Goal: Information Seeking & Learning: Learn about a topic

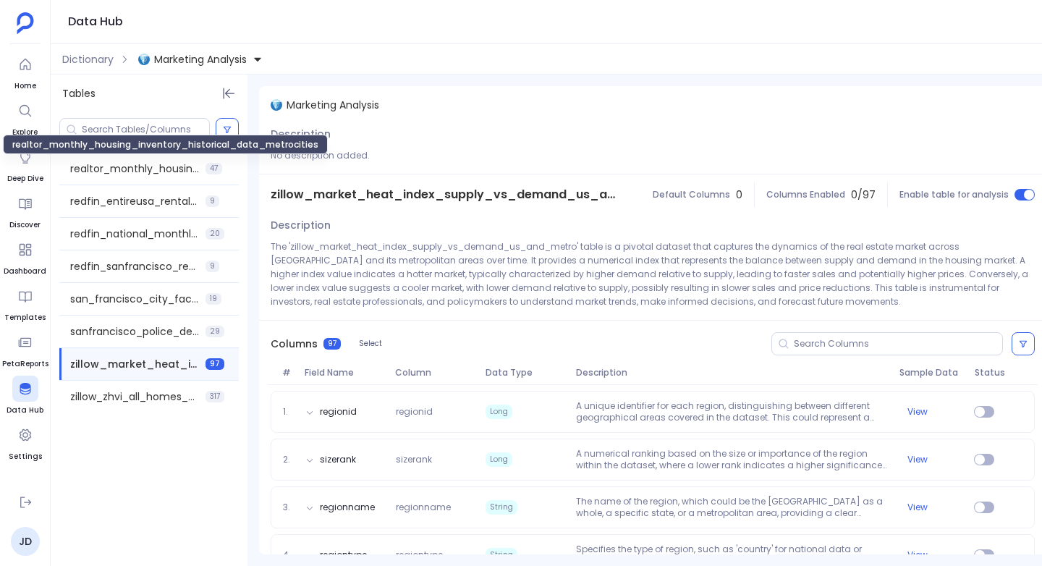
click at [99, 164] on span "realtor_monthly_housing_inventory_historical_data_metrocities" at bounding box center [135, 168] width 130 height 14
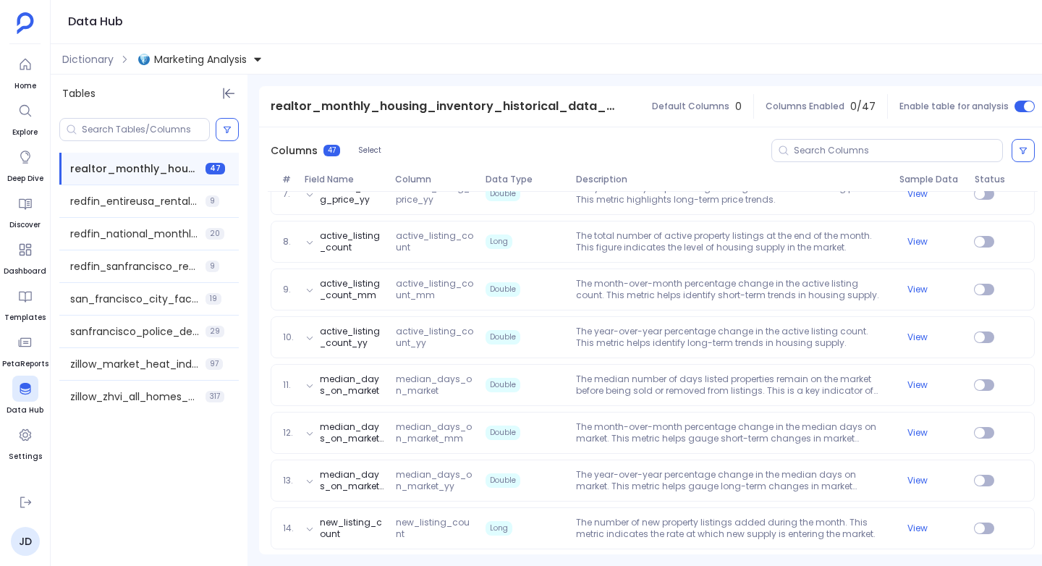
scroll to position [494, 0]
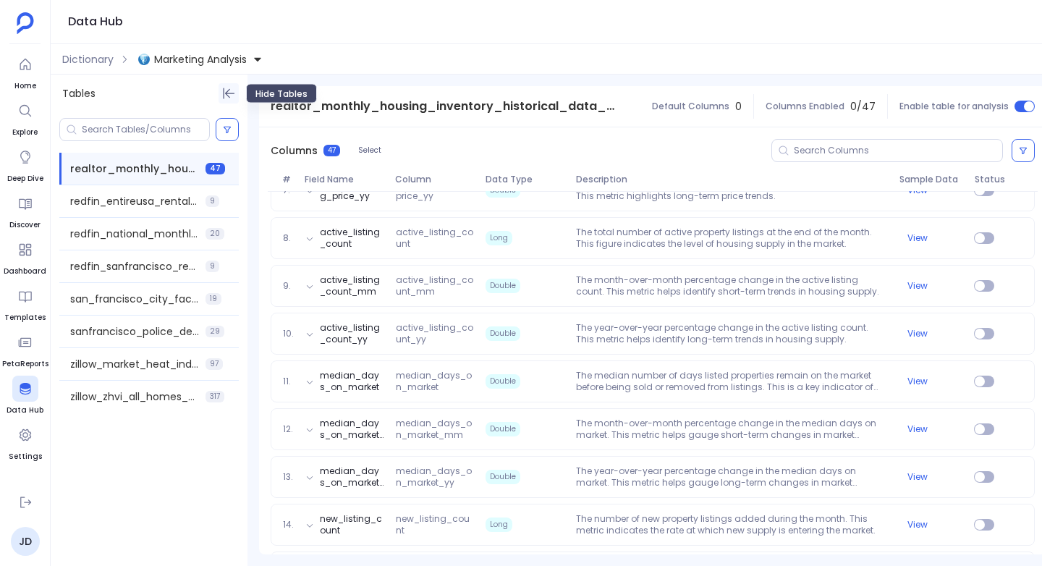
click at [226, 90] on icon "Hide Tables" at bounding box center [228, 93] width 14 height 14
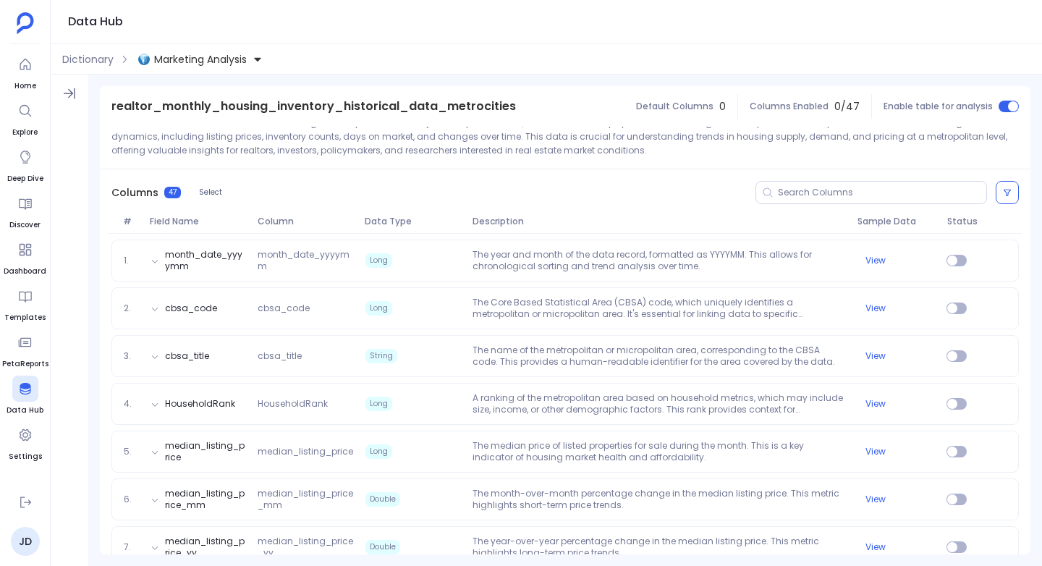
scroll to position [159, 0]
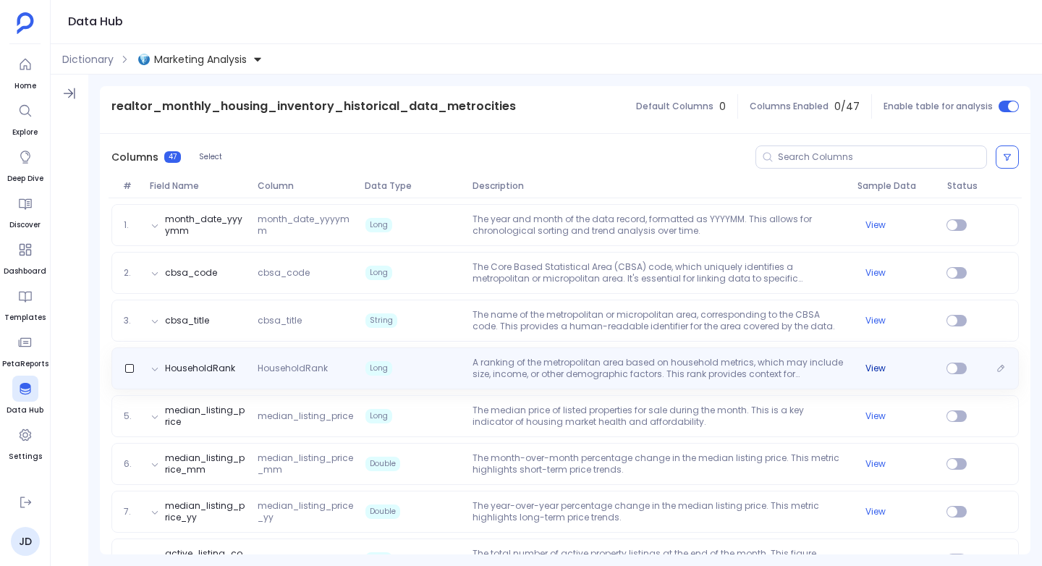
click at [870, 365] on button "View" at bounding box center [876, 369] width 20 height 12
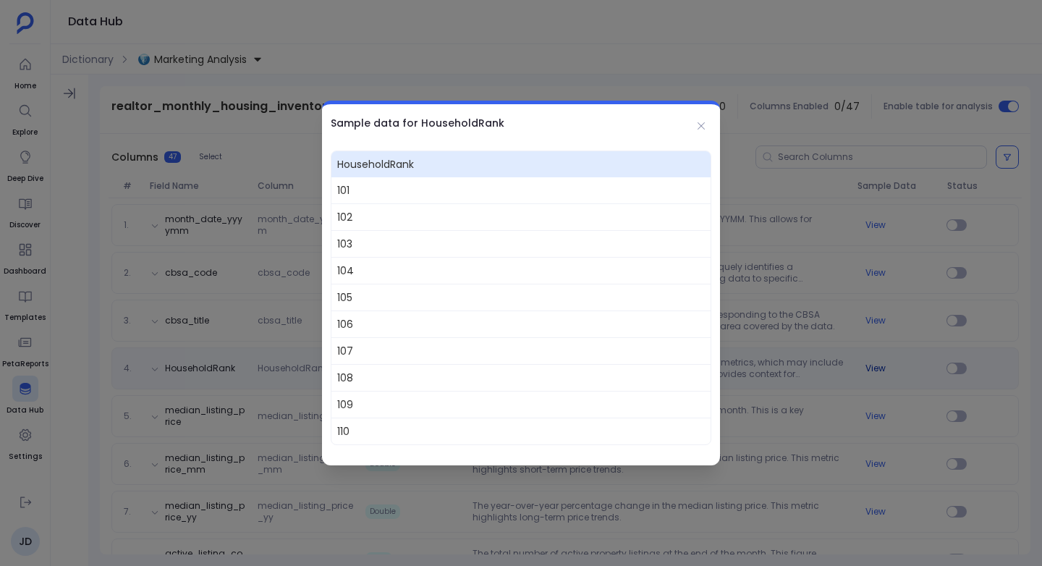
click at [870, 365] on div at bounding box center [521, 283] width 1042 height 566
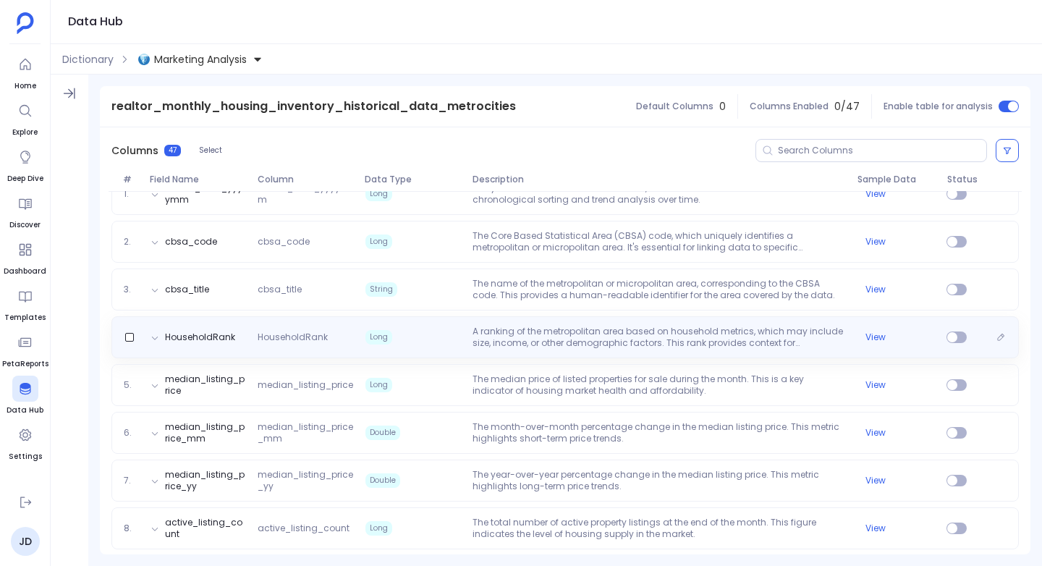
scroll to position [191, 0]
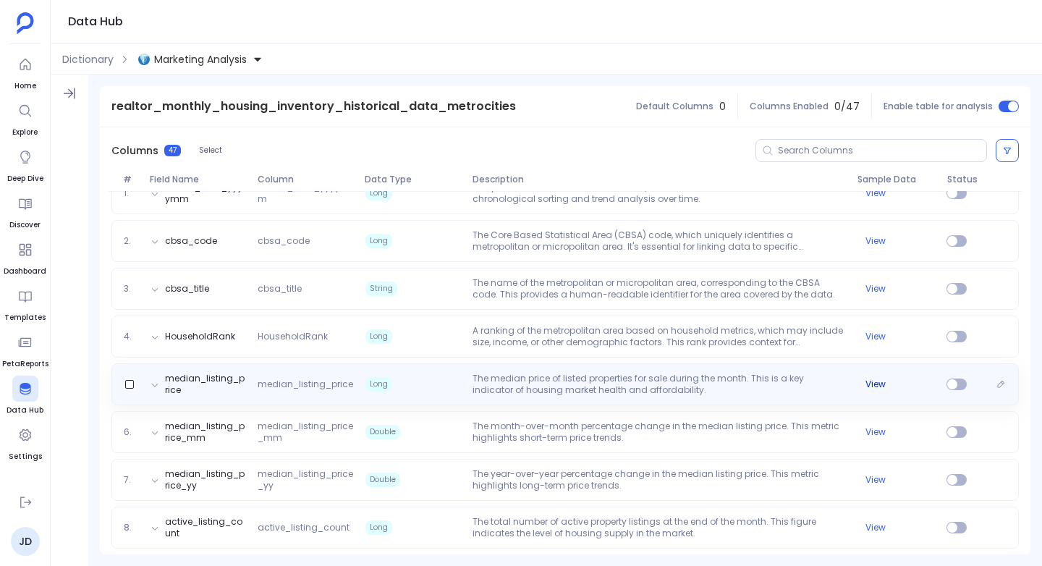
click at [874, 384] on button "View" at bounding box center [876, 385] width 20 height 12
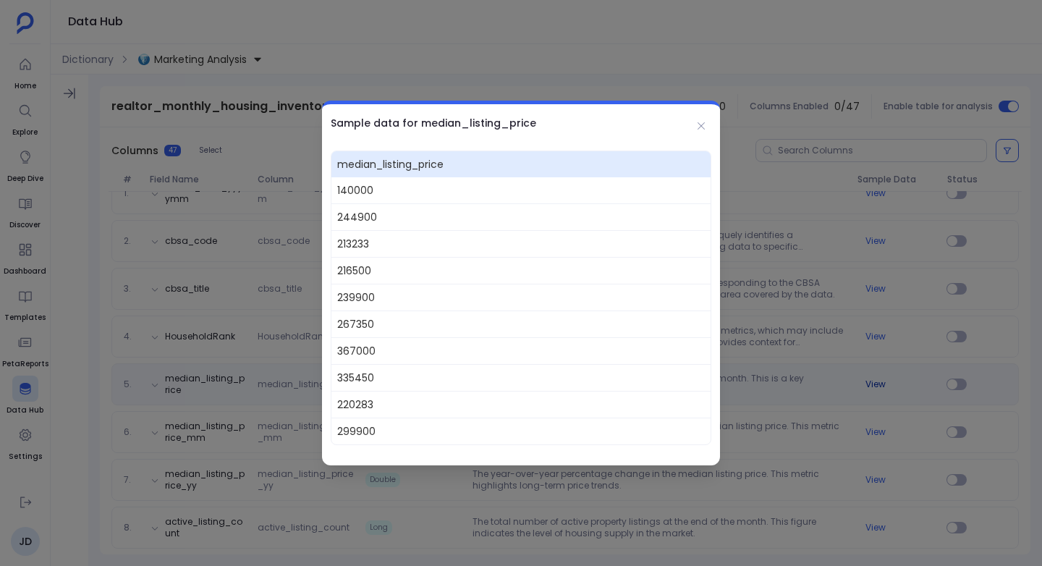
click at [874, 384] on div at bounding box center [521, 283] width 1042 height 566
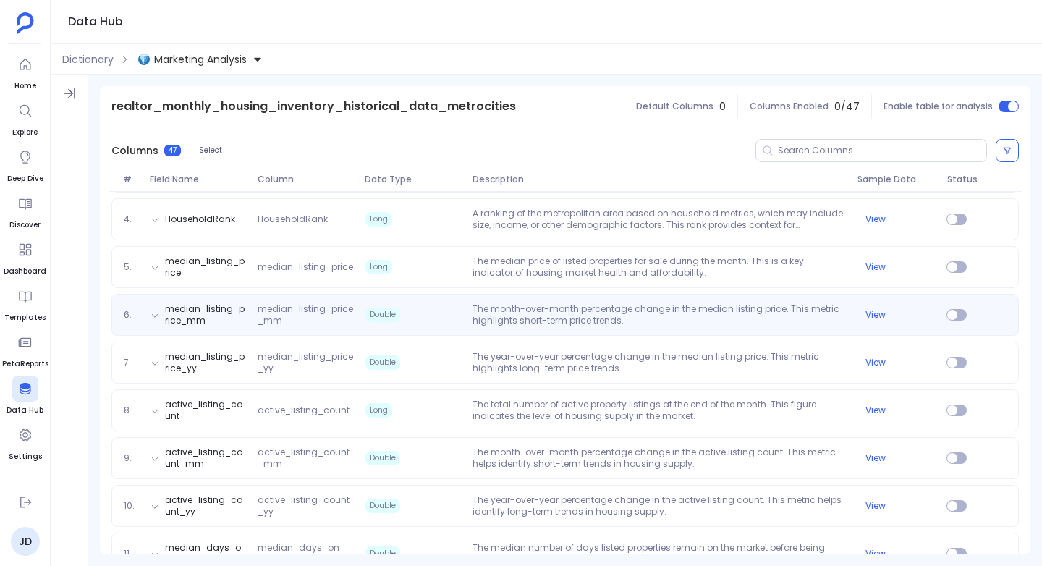
scroll to position [314, 0]
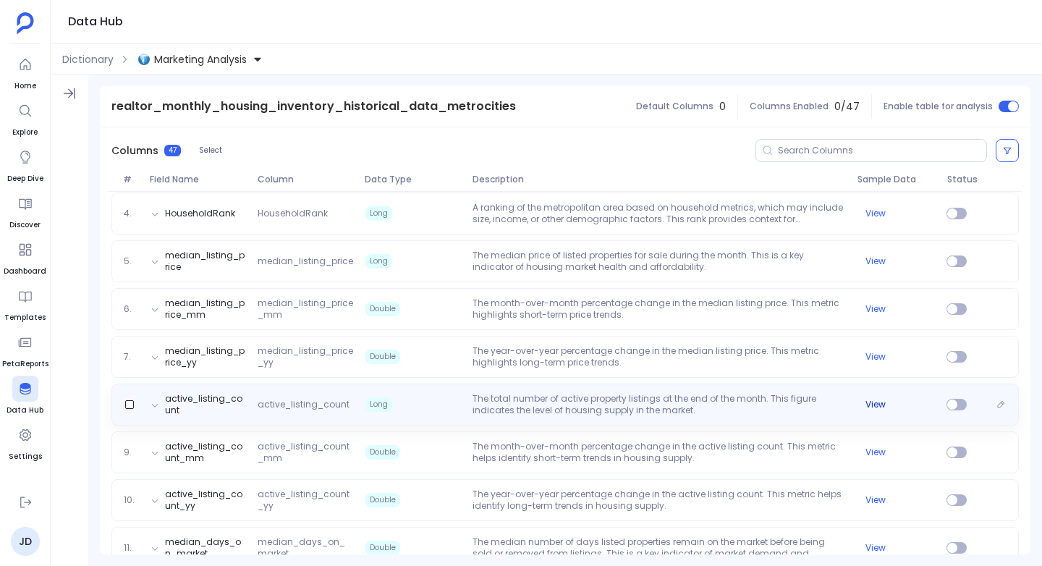
click at [868, 404] on button "View" at bounding box center [876, 405] width 20 height 12
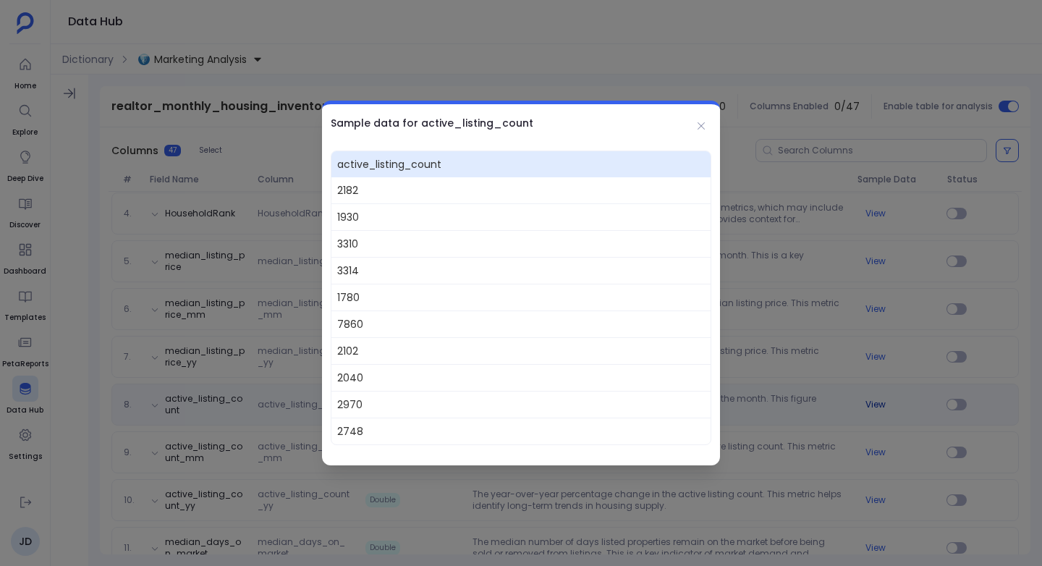
click at [868, 404] on div at bounding box center [521, 283] width 1042 height 566
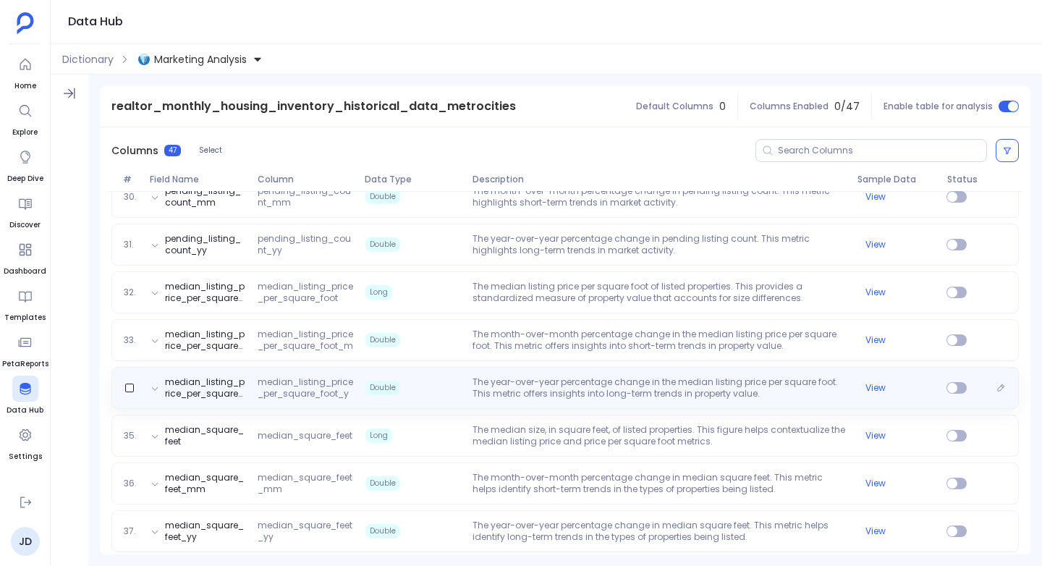
scroll to position [1573, 0]
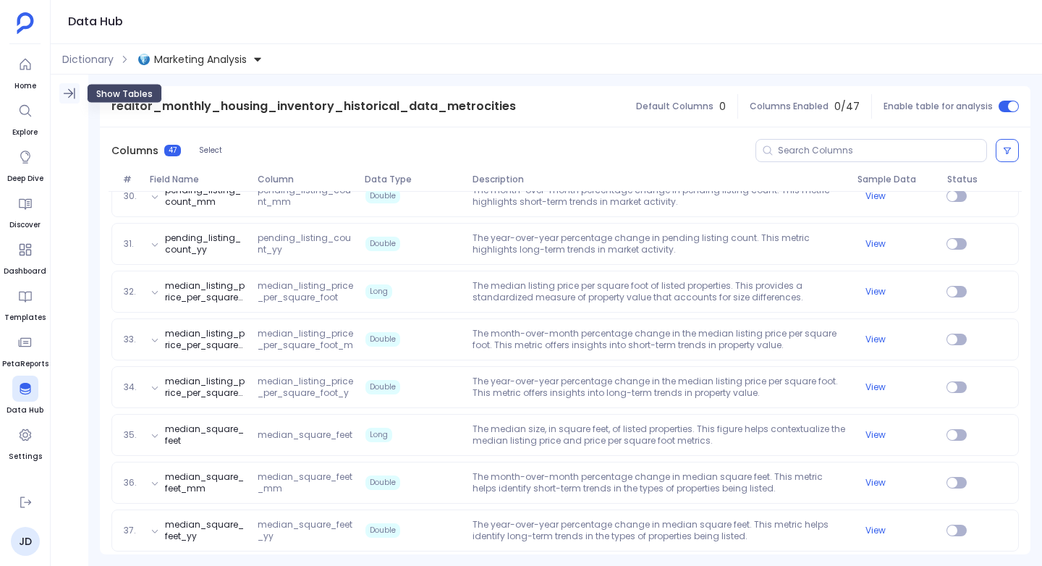
click at [69, 98] on icon "Show Tables" at bounding box center [69, 93] width 14 height 14
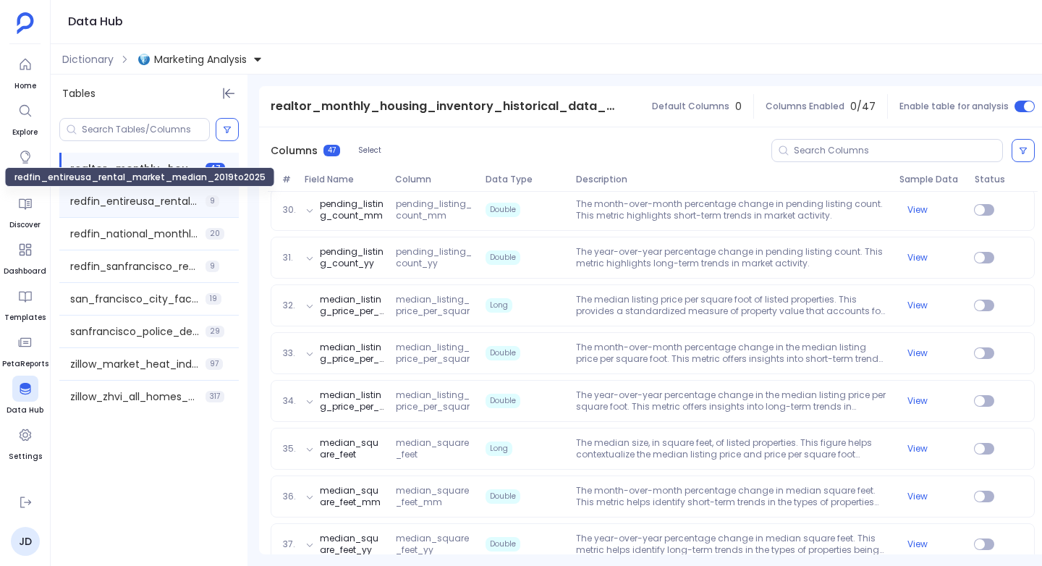
click at [113, 198] on span "redfin_entireusa_rental_market_median_2019to2025" at bounding box center [135, 201] width 130 height 14
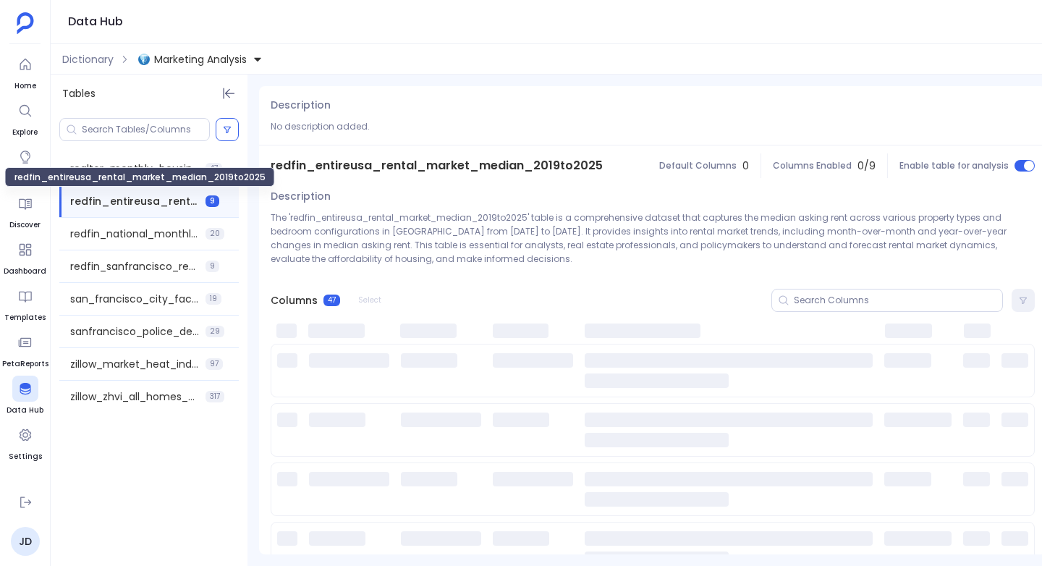
scroll to position [0, 0]
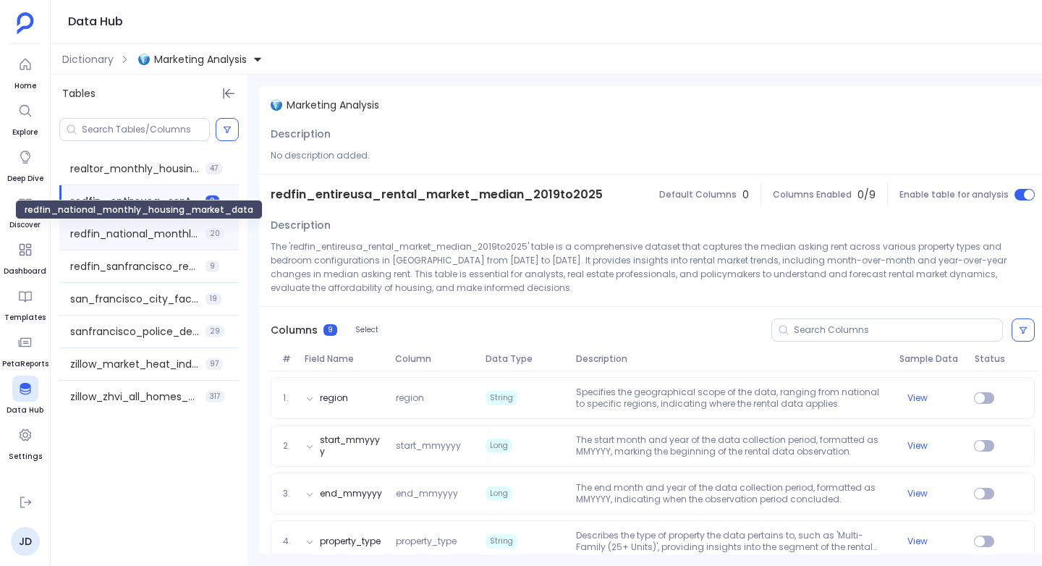
click at [126, 234] on span "redfin_national_monthly_housing_market_data" at bounding box center [135, 234] width 130 height 14
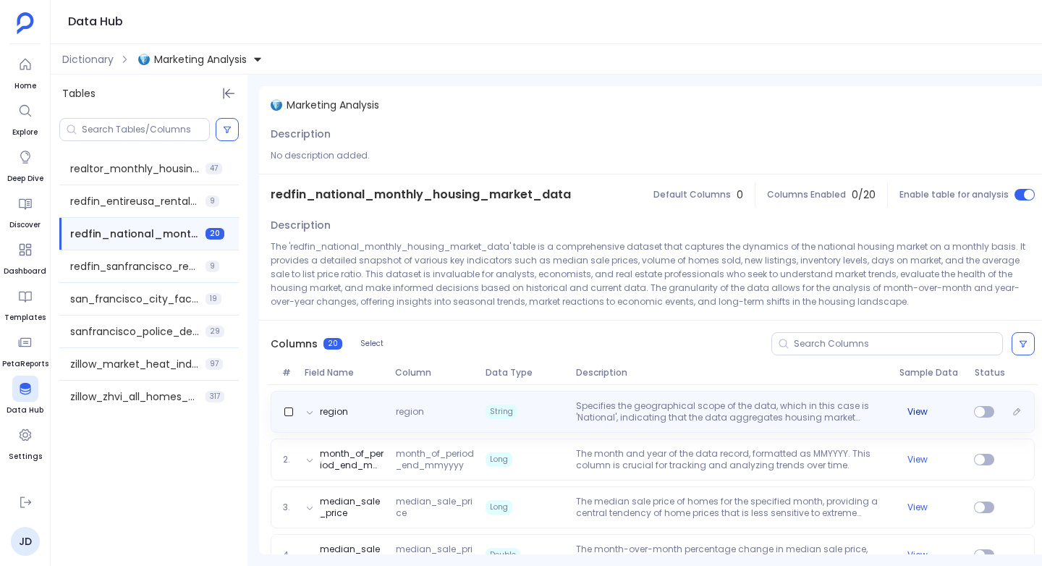
click at [916, 410] on button "View" at bounding box center [918, 412] width 20 height 12
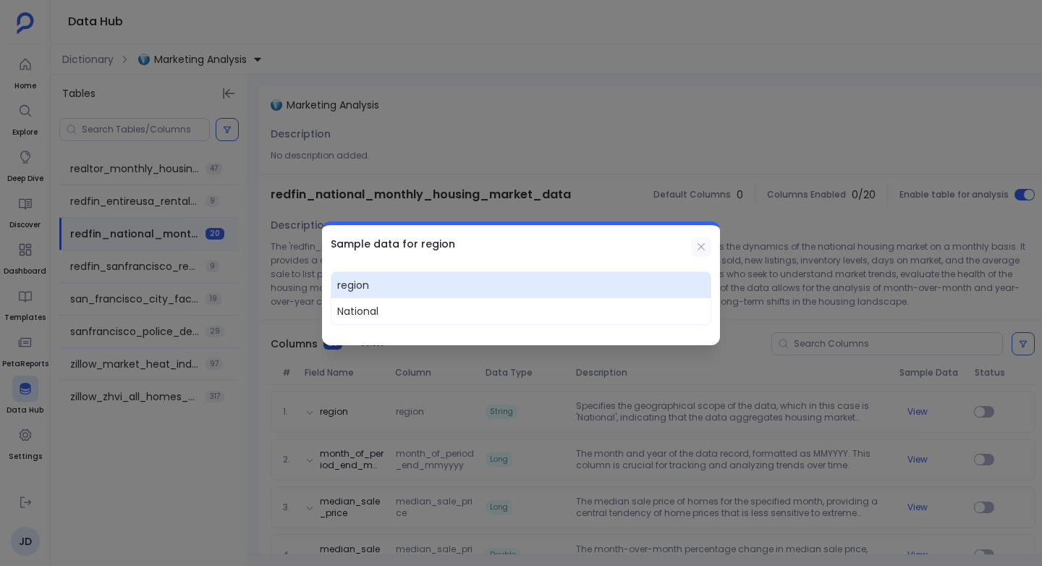
click at [702, 246] on icon at bounding box center [702, 247] width 12 height 12
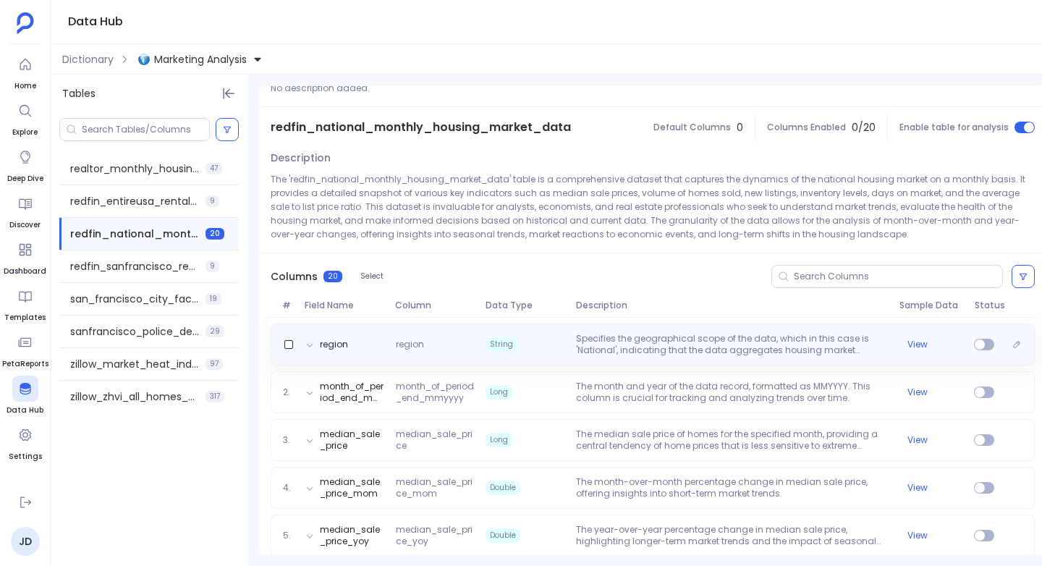
scroll to position [68, 0]
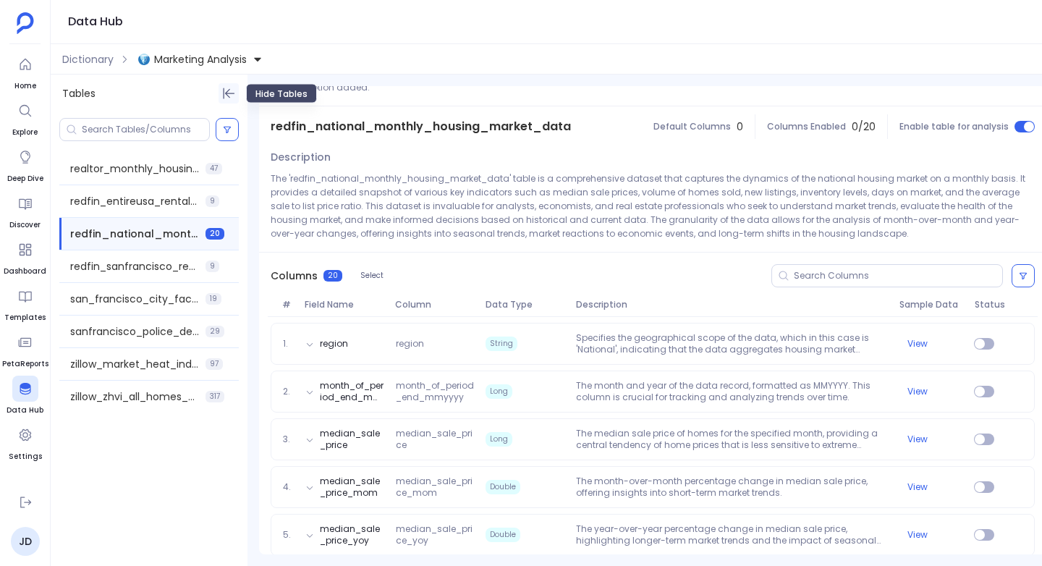
click at [226, 93] on icon "Hide Tables" at bounding box center [230, 93] width 12 height 11
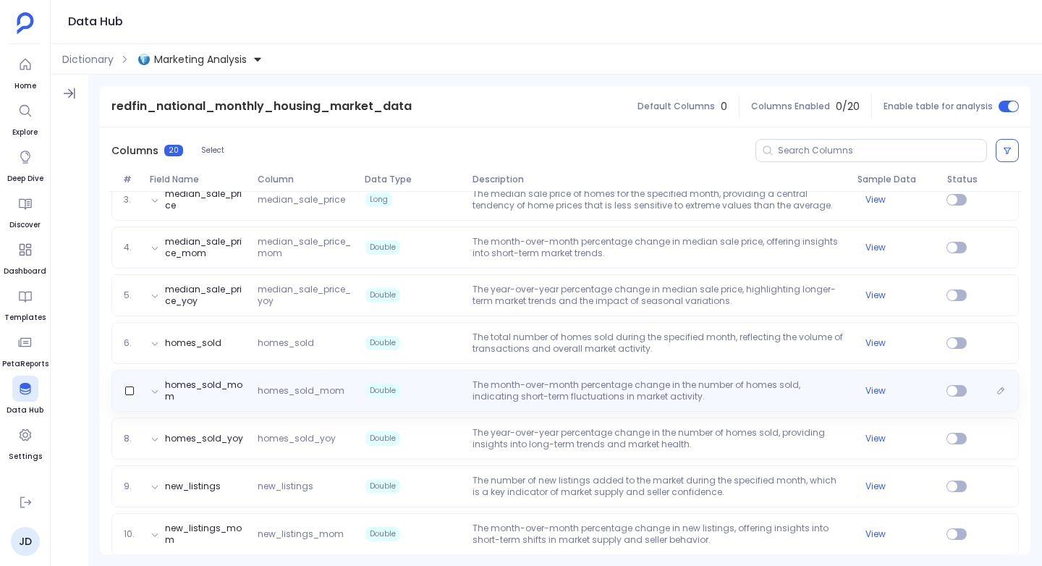
scroll to position [313, 0]
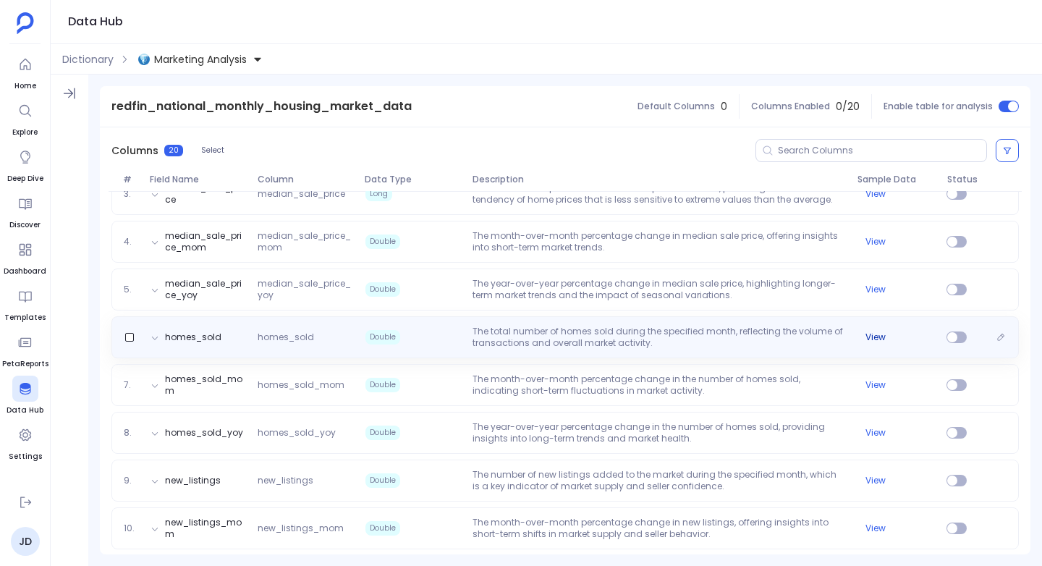
click at [873, 334] on button "View" at bounding box center [876, 337] width 20 height 12
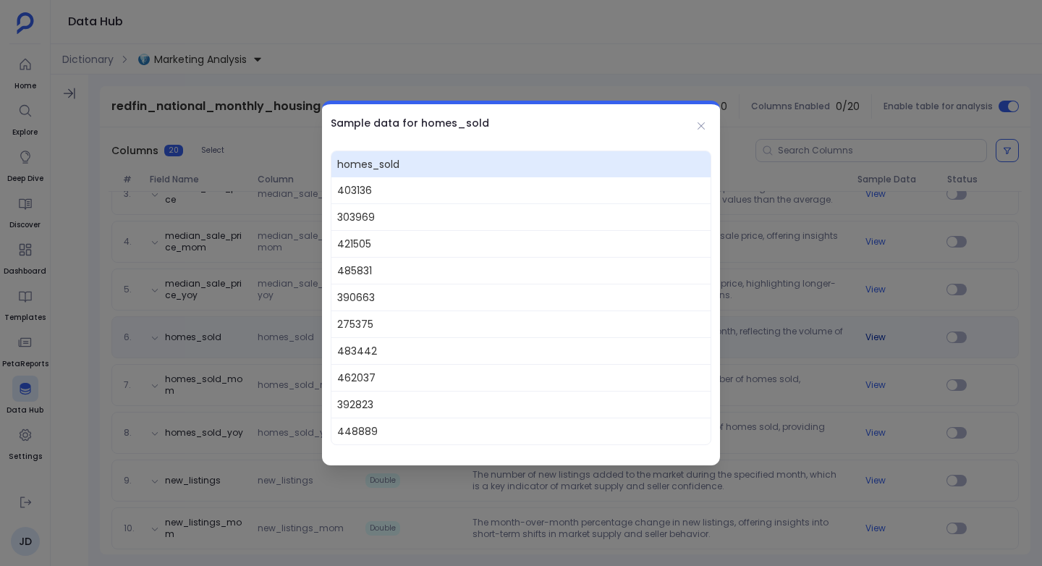
click at [873, 334] on div at bounding box center [521, 283] width 1042 height 566
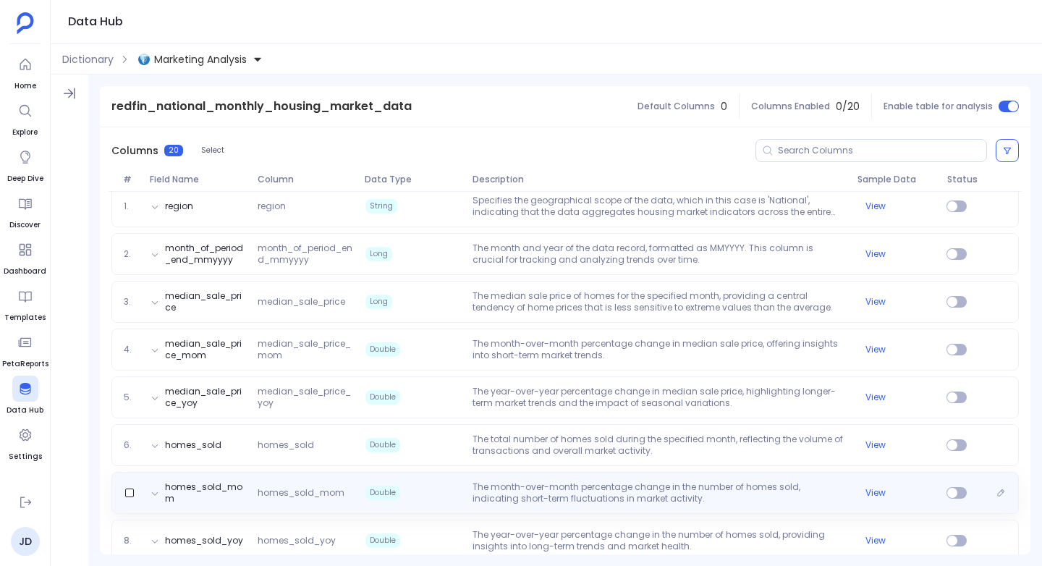
scroll to position [181, 0]
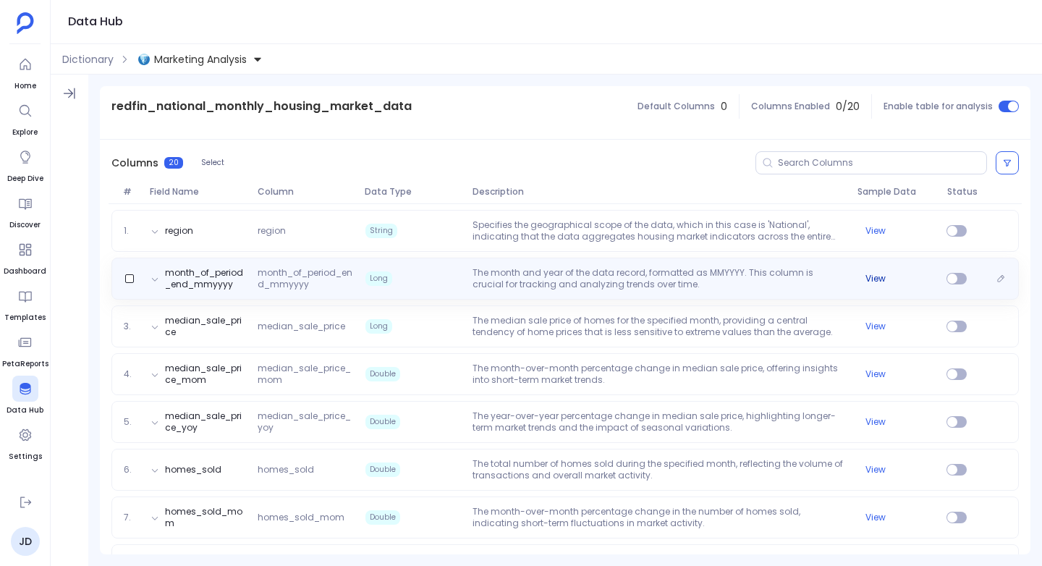
click at [870, 279] on button "View" at bounding box center [876, 279] width 20 height 12
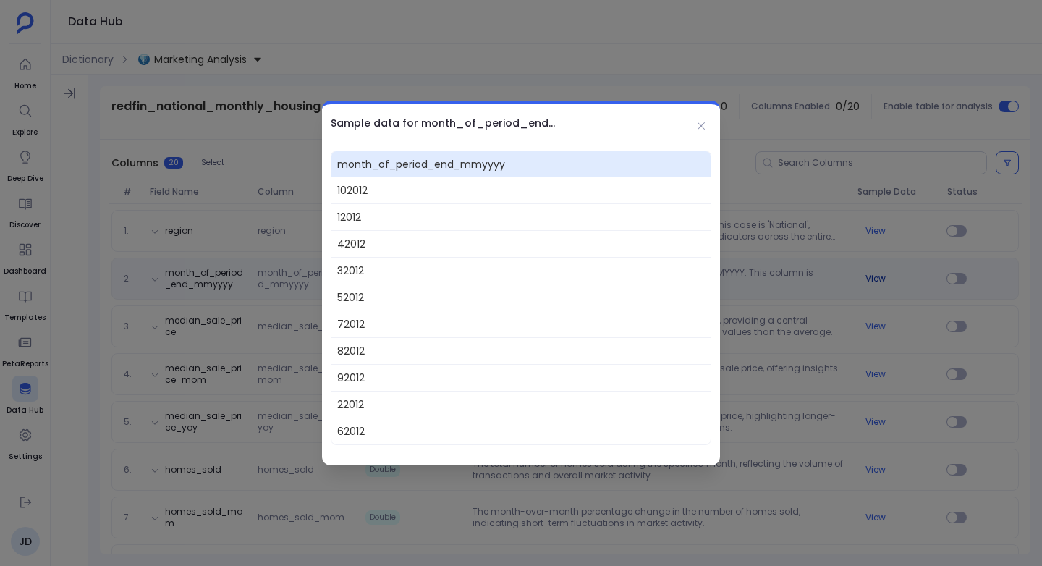
click at [870, 279] on div at bounding box center [521, 283] width 1042 height 566
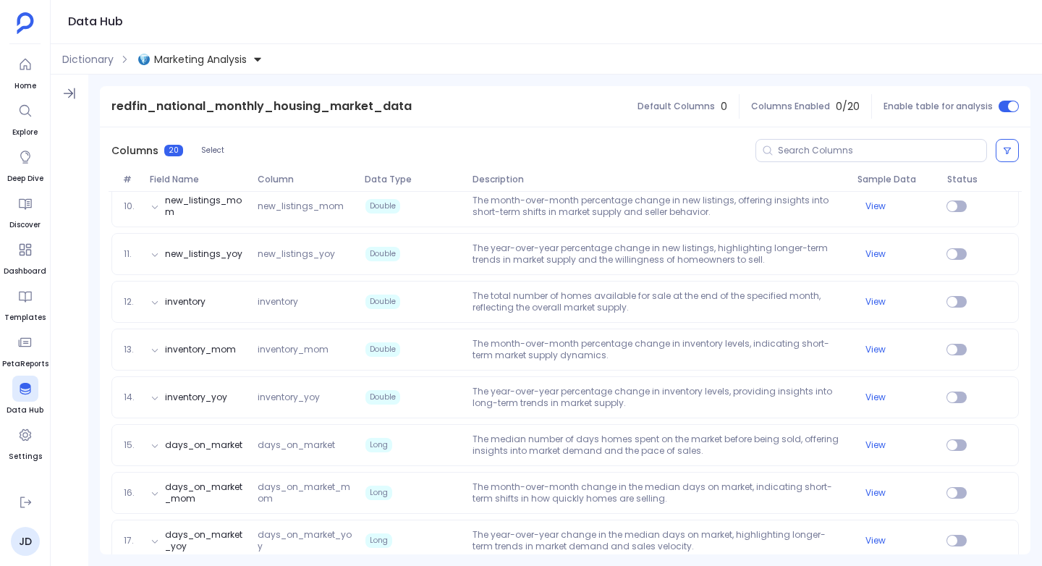
scroll to position [638, 0]
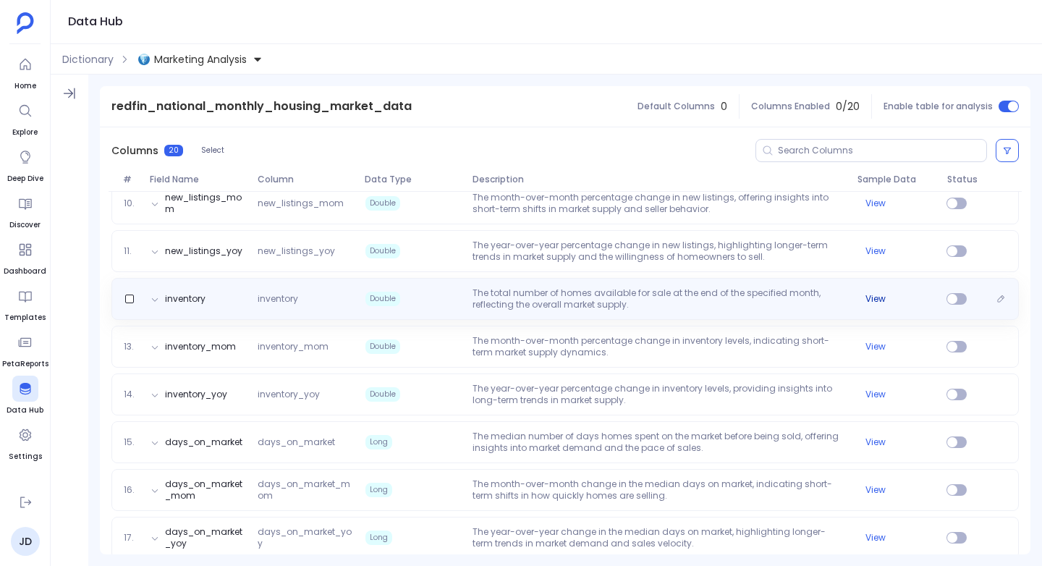
click at [871, 297] on button "View" at bounding box center [876, 299] width 20 height 12
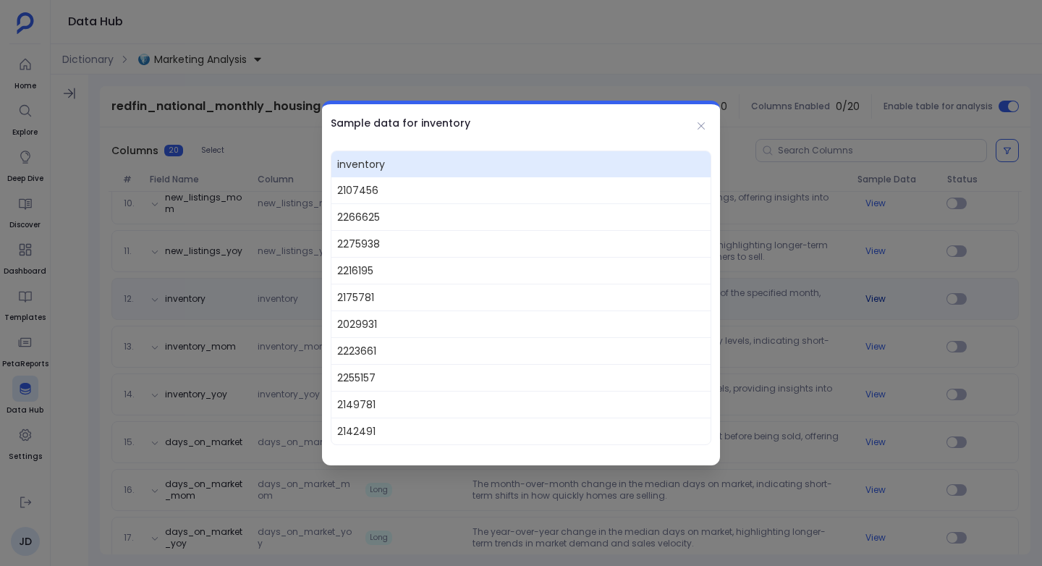
click at [871, 297] on div at bounding box center [521, 283] width 1042 height 566
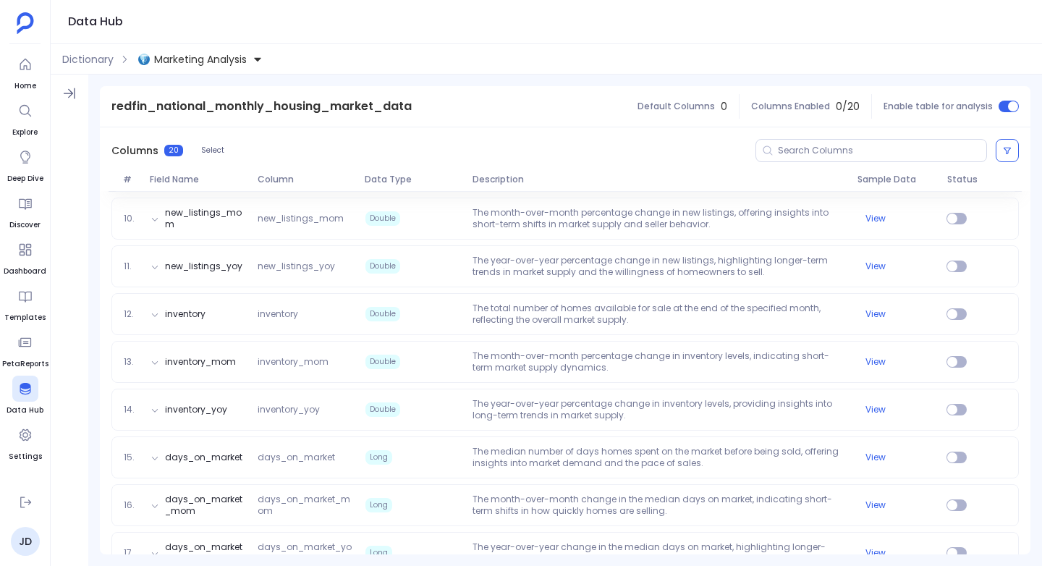
scroll to position [624, 0]
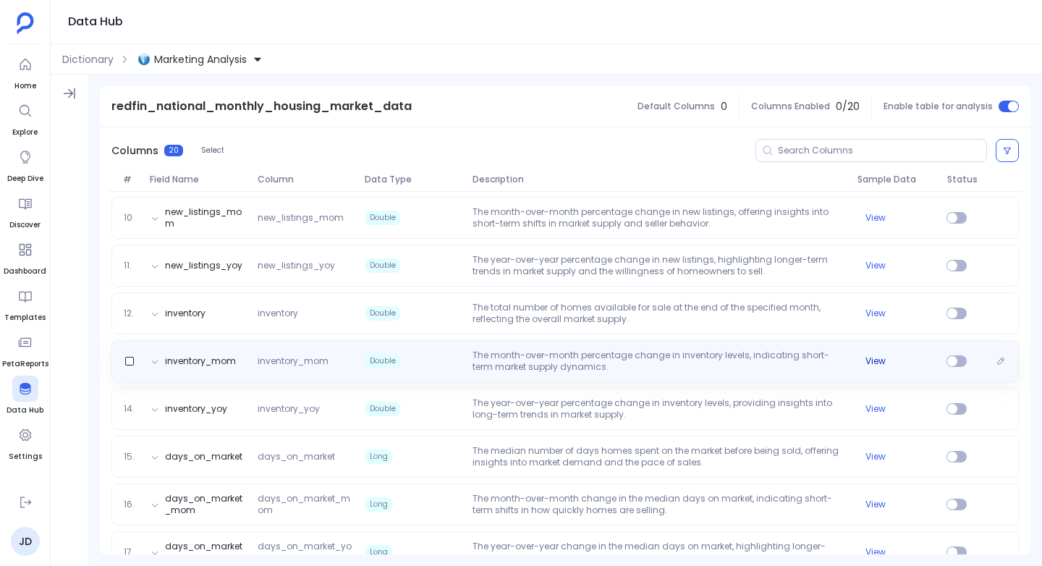
click at [870, 360] on button "View" at bounding box center [876, 361] width 20 height 12
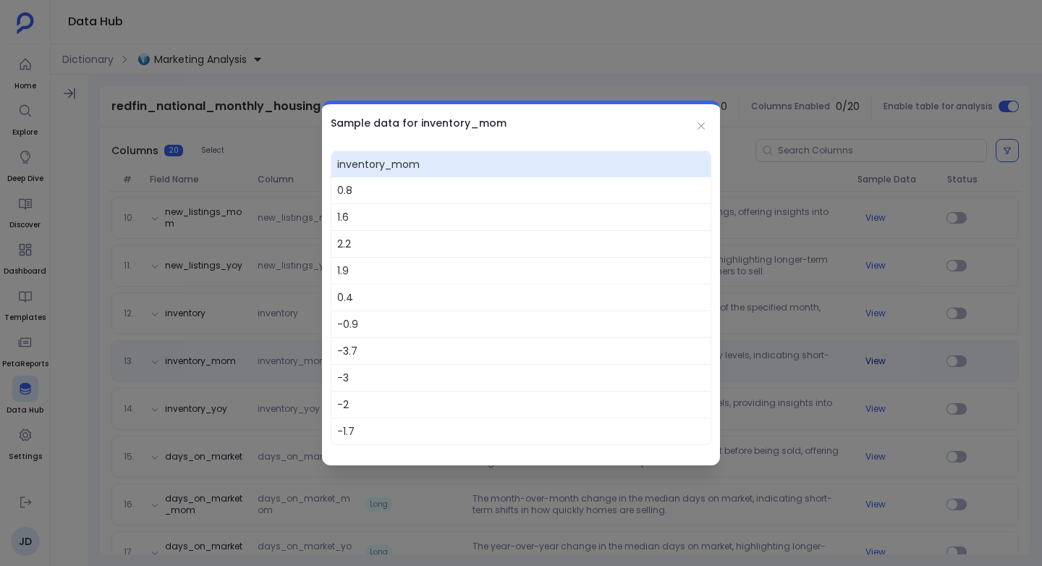
click at [870, 360] on div at bounding box center [521, 283] width 1042 height 566
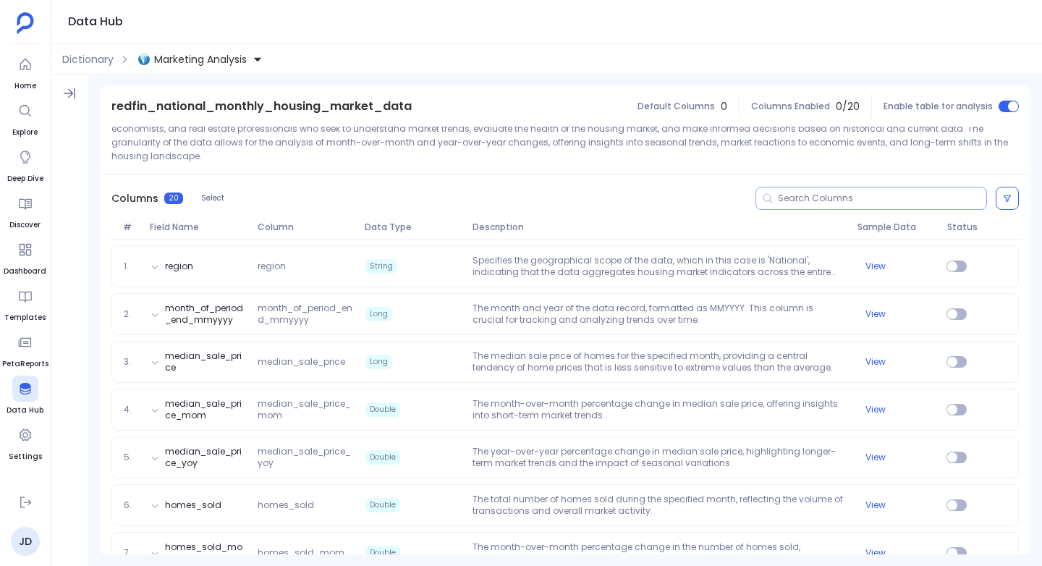
scroll to position [148, 0]
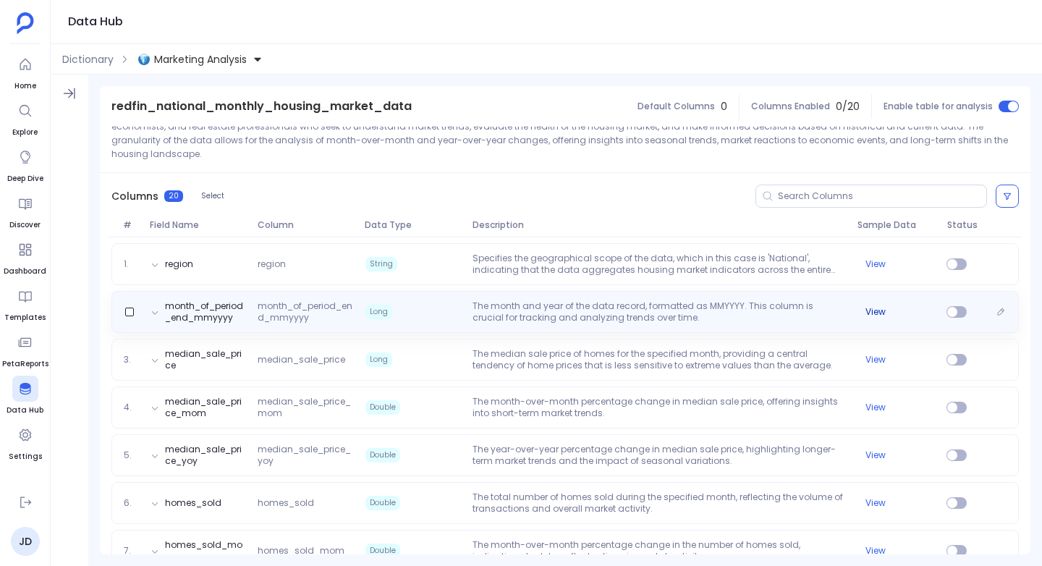
click at [876, 310] on button "View" at bounding box center [876, 312] width 20 height 12
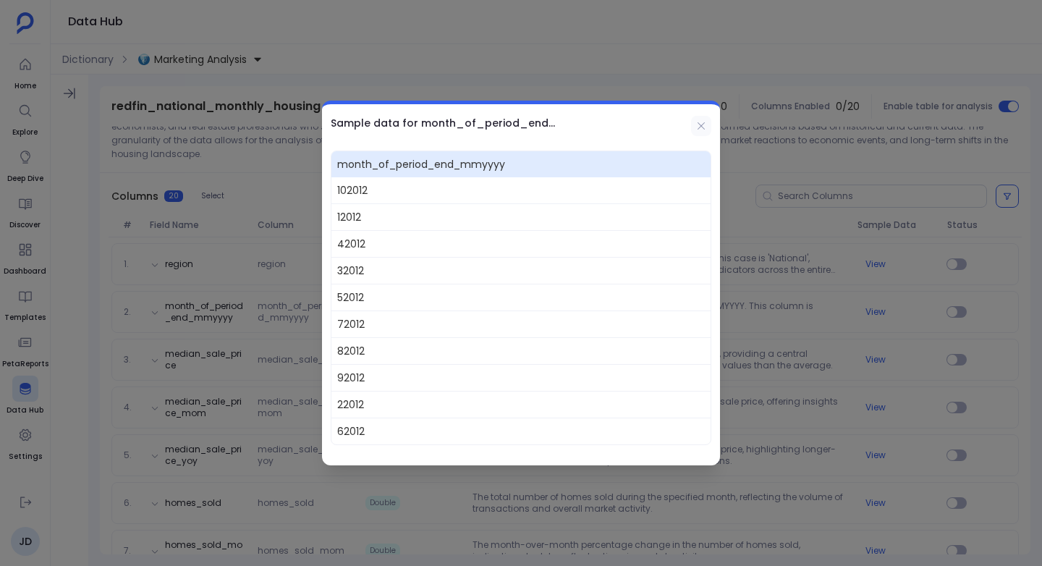
click at [697, 125] on icon at bounding box center [702, 126] width 12 height 12
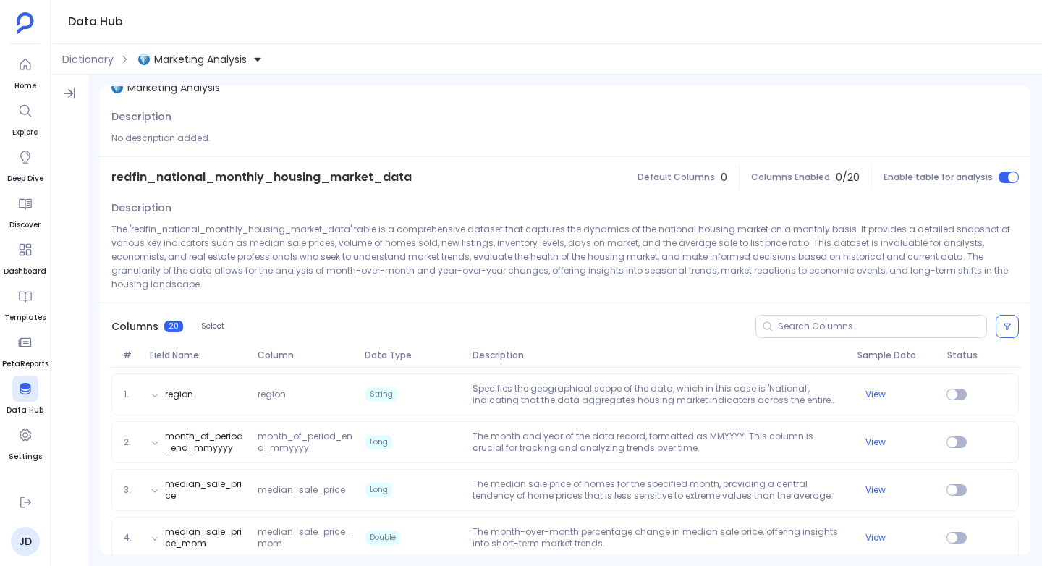
scroll to position [0, 0]
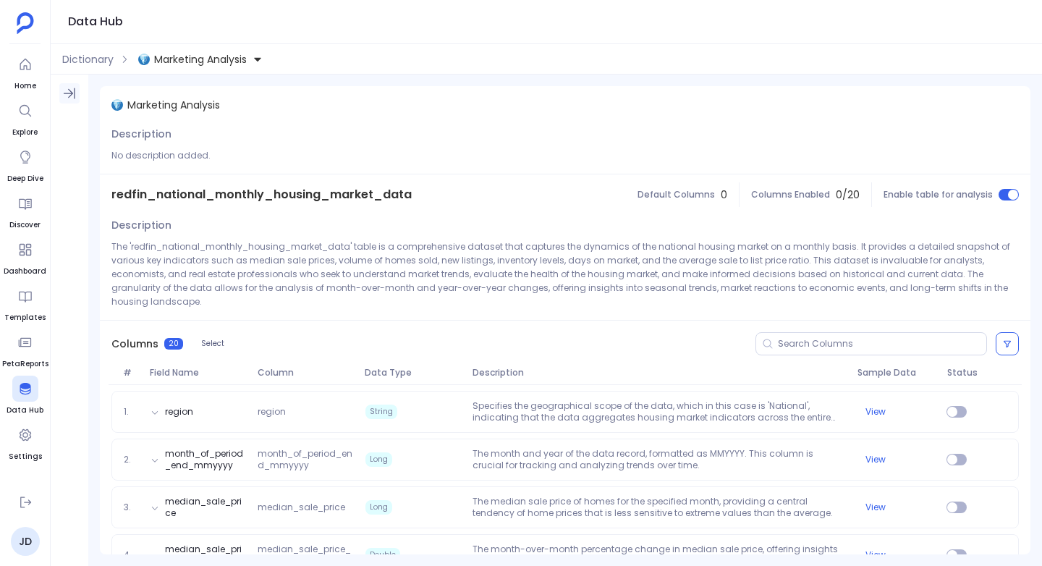
click at [64, 95] on icon "Show Tables" at bounding box center [69, 93] width 14 height 14
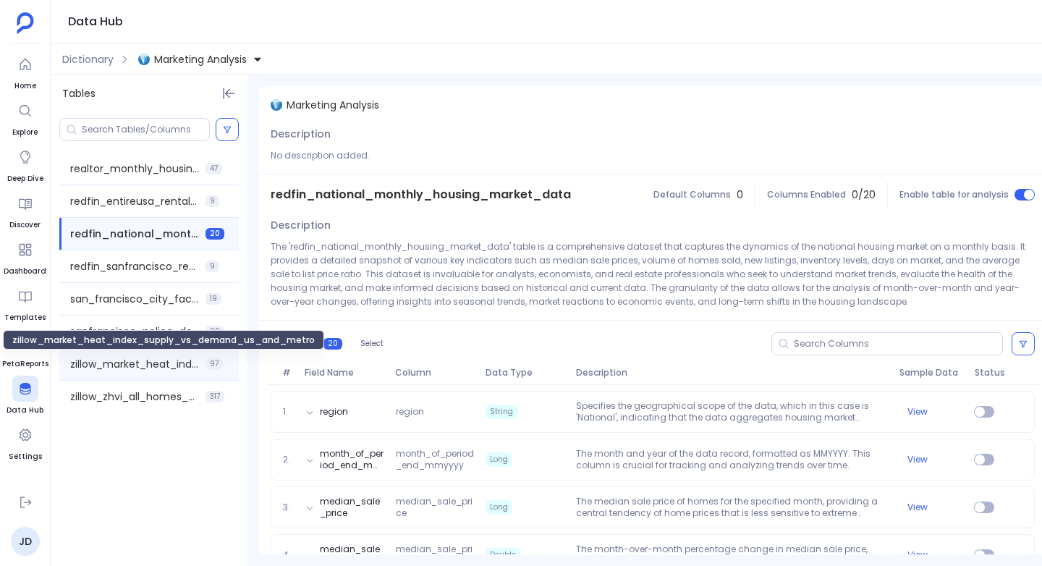
click at [98, 360] on span "zillow_market_heat_index_supply_vs_demand_us_and_metro" at bounding box center [135, 364] width 130 height 14
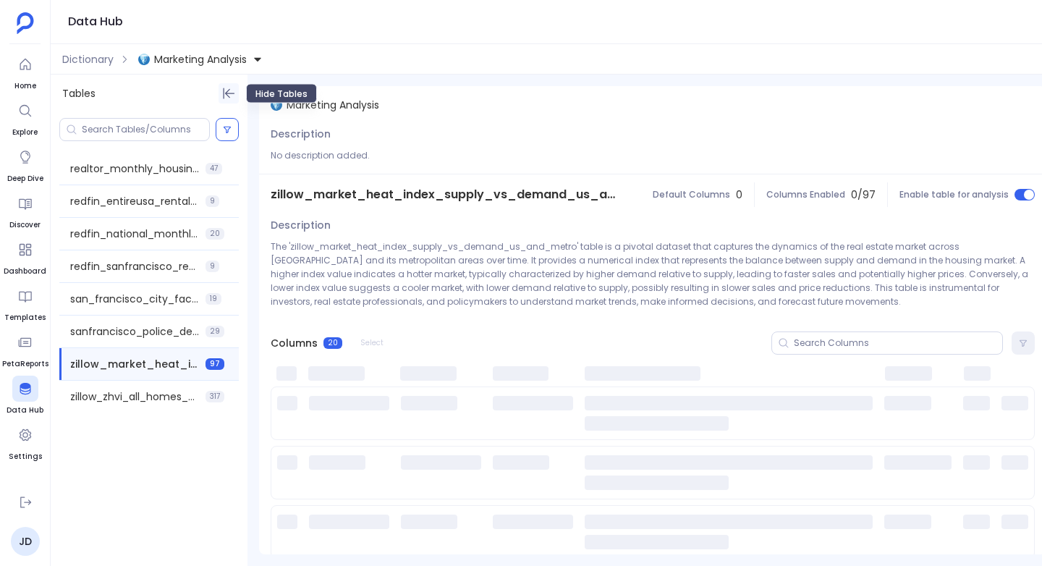
click at [228, 95] on icon "Hide Tables" at bounding box center [228, 93] width 14 height 14
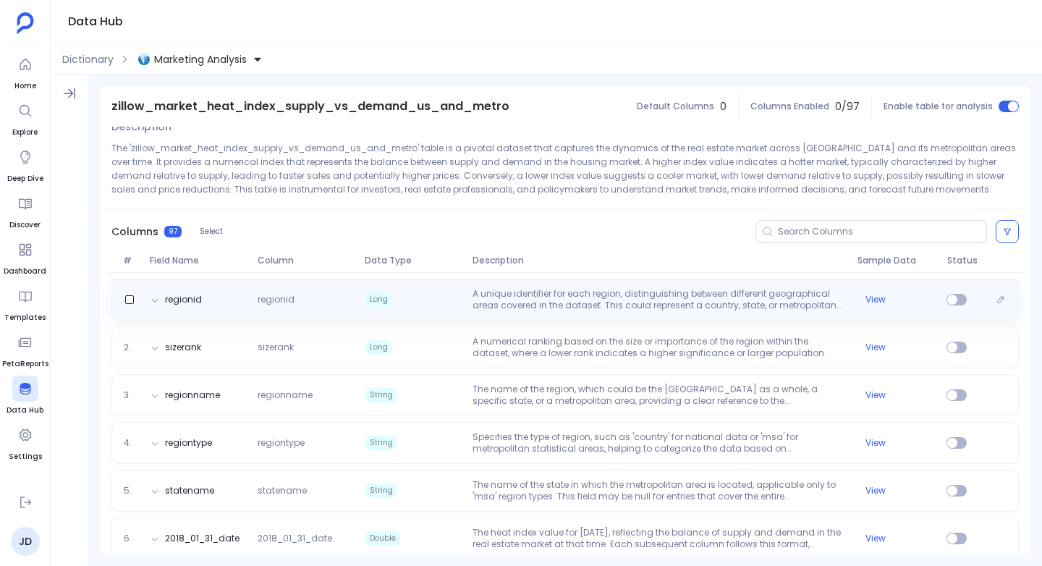
scroll to position [99, 0]
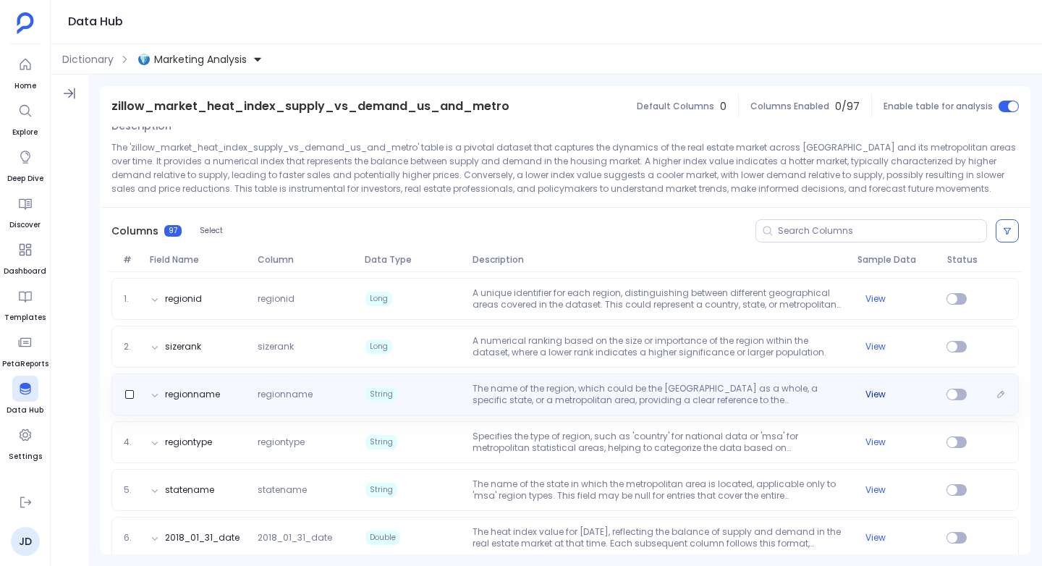
click at [871, 392] on button "View" at bounding box center [876, 395] width 20 height 12
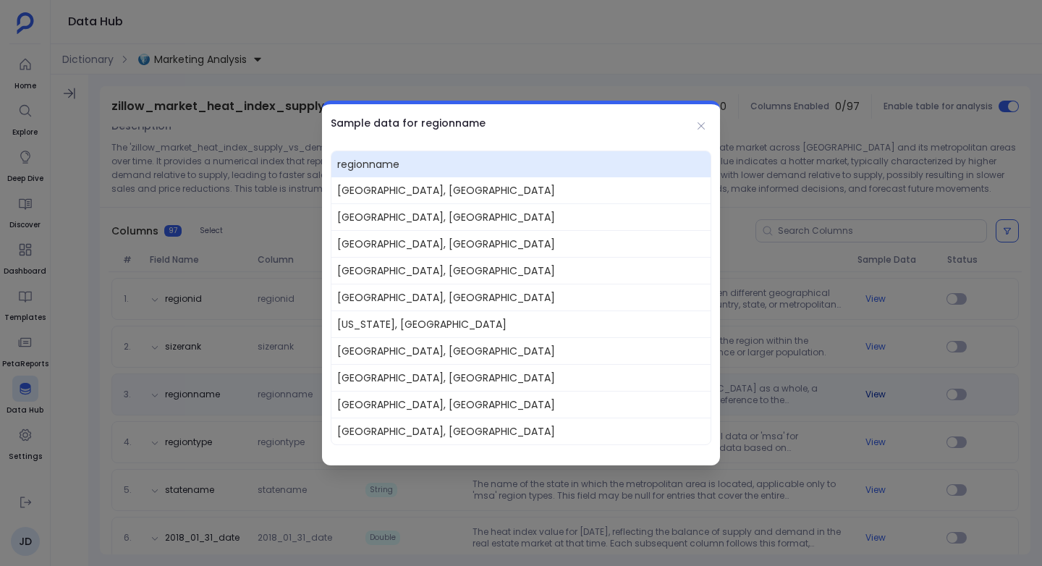
click at [871, 392] on div at bounding box center [521, 283] width 1042 height 566
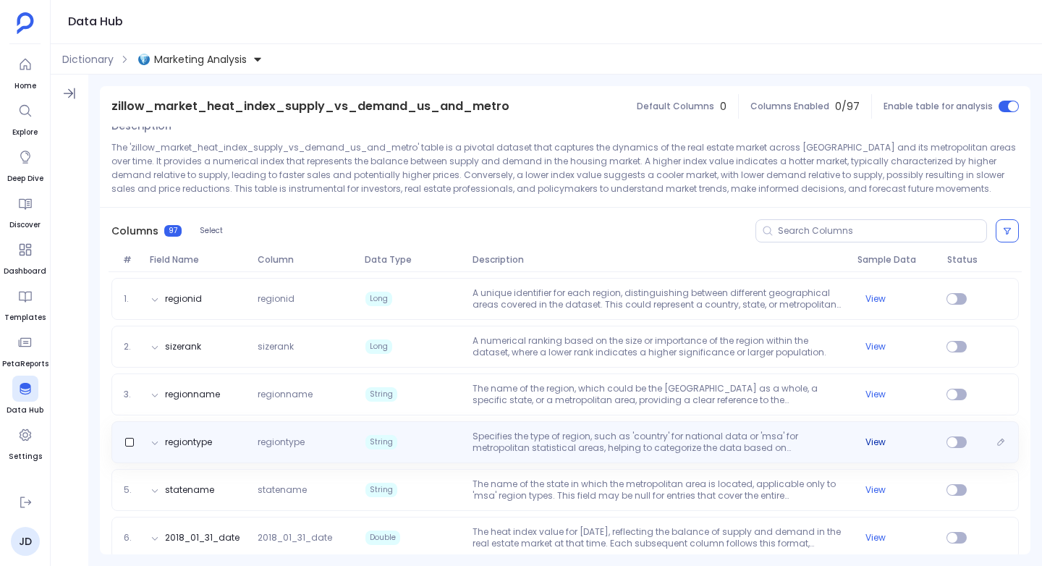
click at [874, 436] on button "View" at bounding box center [876, 442] width 20 height 12
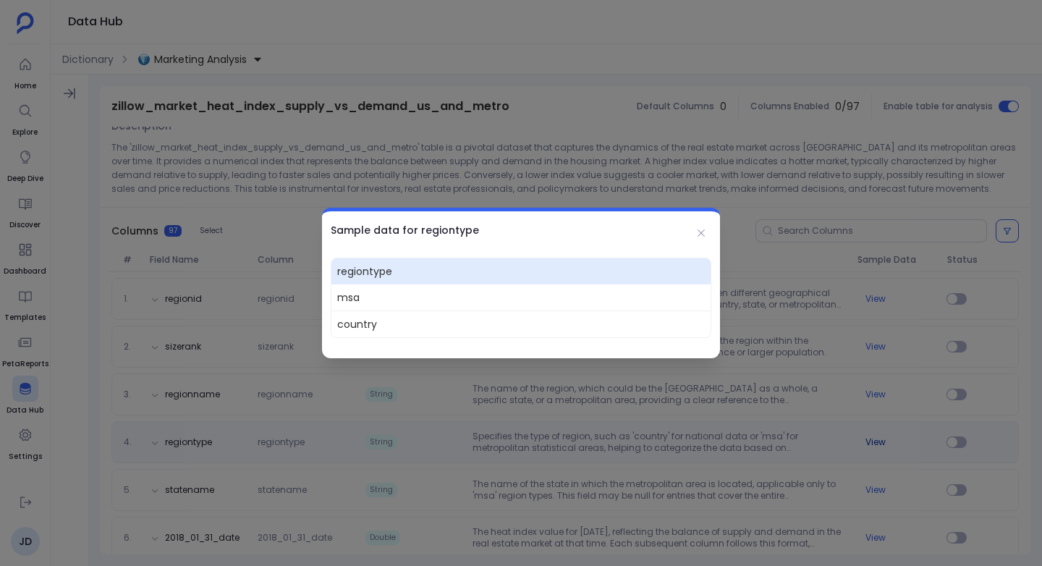
click at [874, 436] on div at bounding box center [521, 283] width 1042 height 566
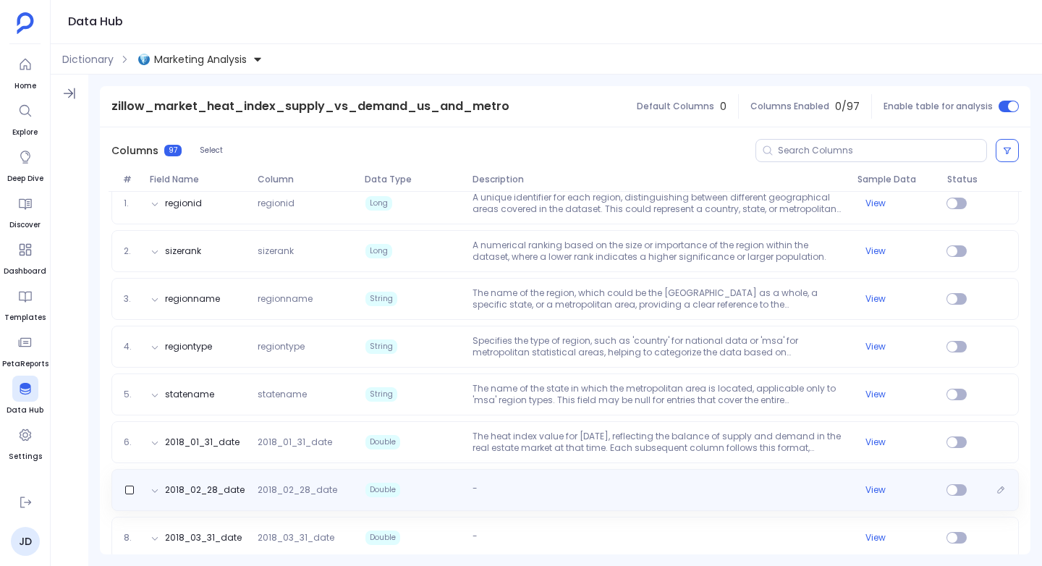
scroll to position [185, 0]
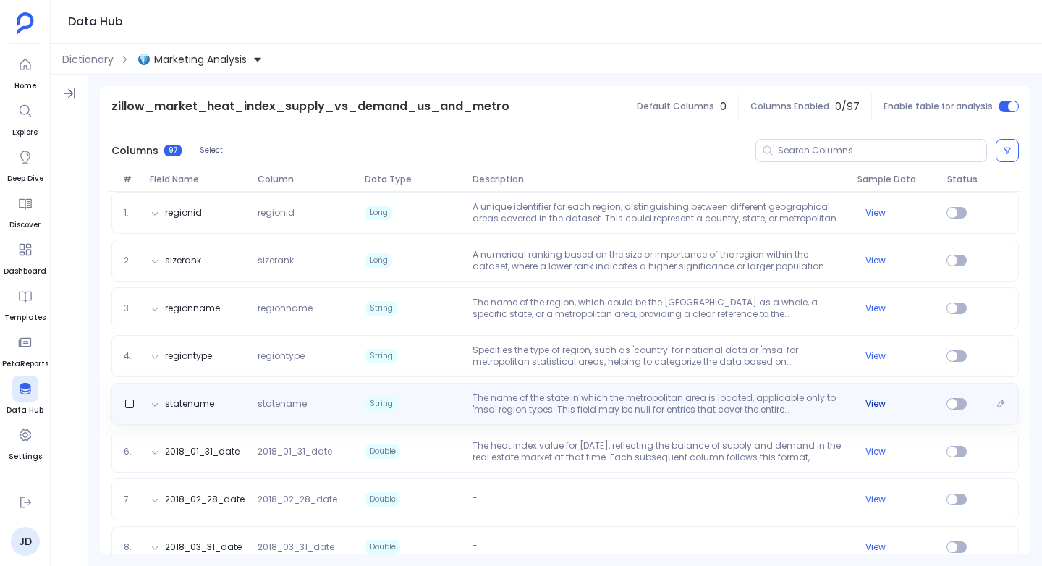
click at [871, 403] on button "View" at bounding box center [876, 404] width 20 height 12
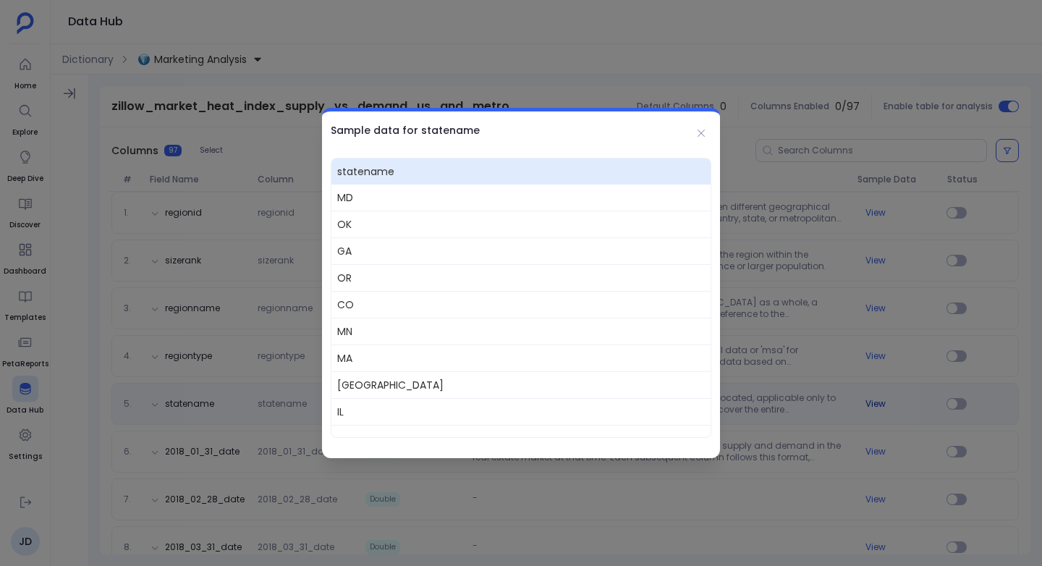
click at [871, 403] on div at bounding box center [521, 283] width 1042 height 566
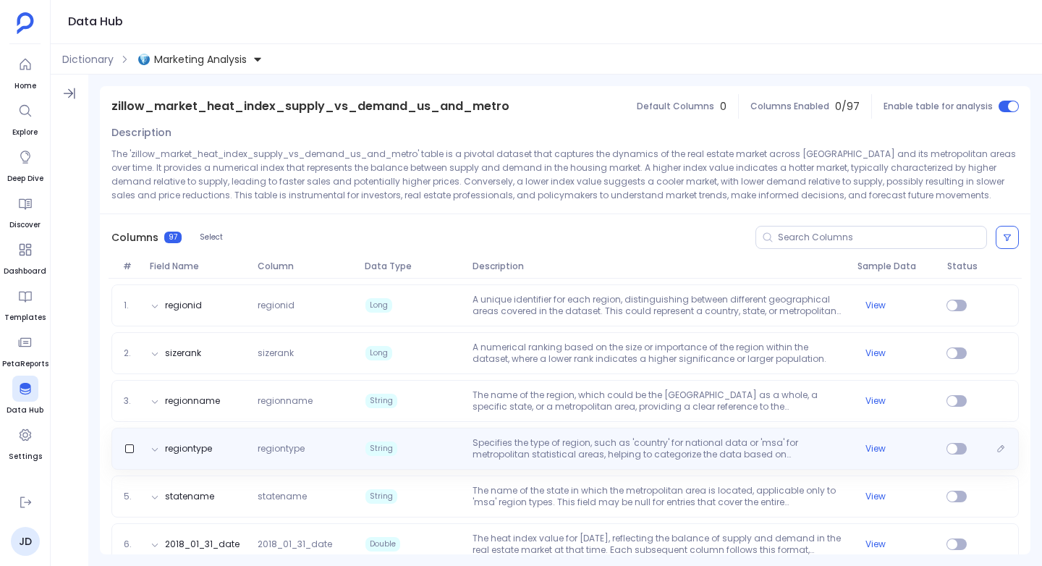
scroll to position [89, 0]
